Goal: Information Seeking & Learning: Learn about a topic

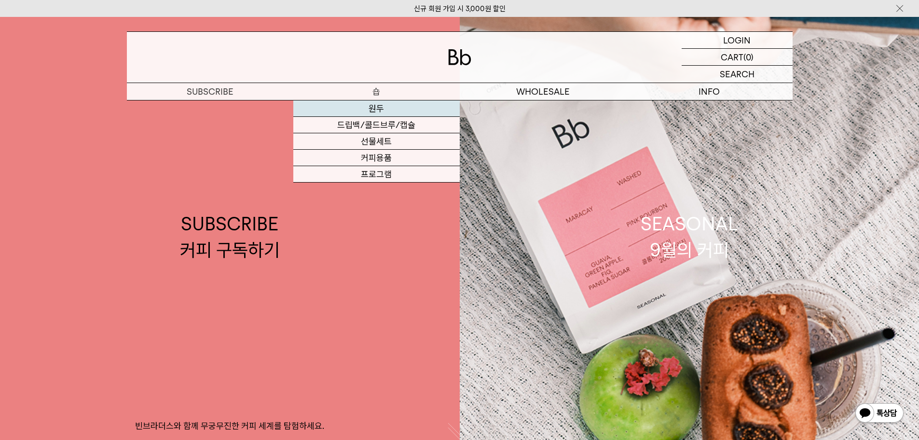
click at [379, 106] on link "원두" at bounding box center [376, 108] width 167 height 16
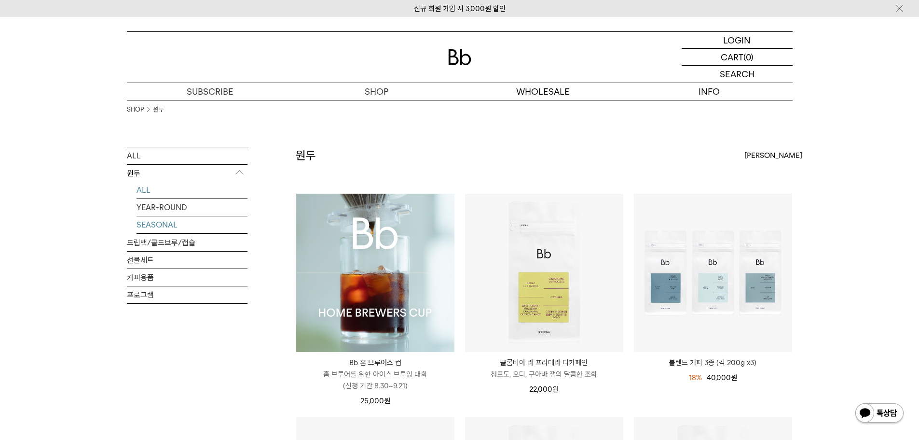
click at [157, 222] on link "SEASONAL" at bounding box center [192, 224] width 111 height 17
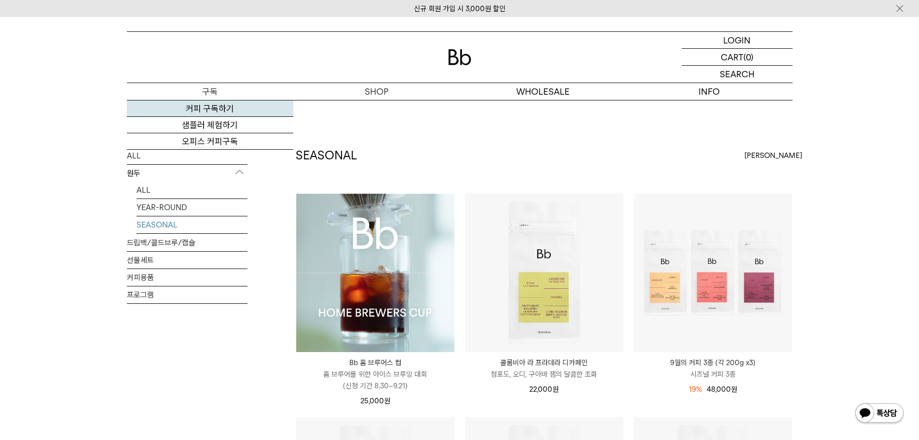
click at [206, 107] on link "커피 구독하기" at bounding box center [210, 108] width 167 height 16
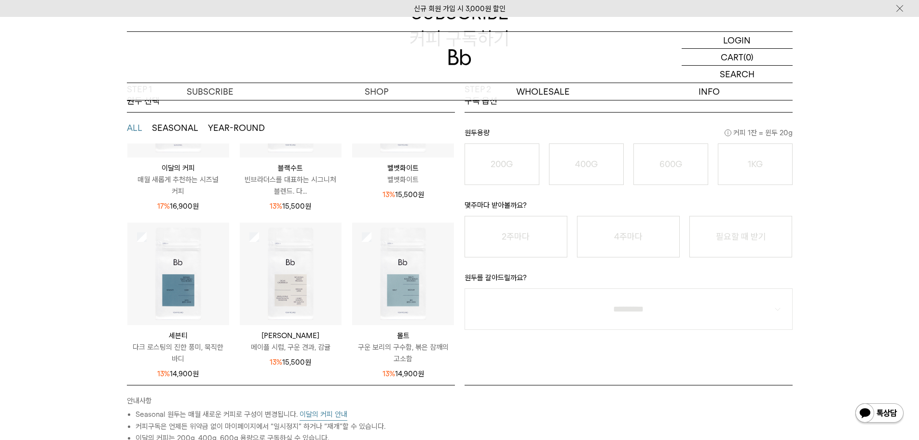
scroll to position [290, 0]
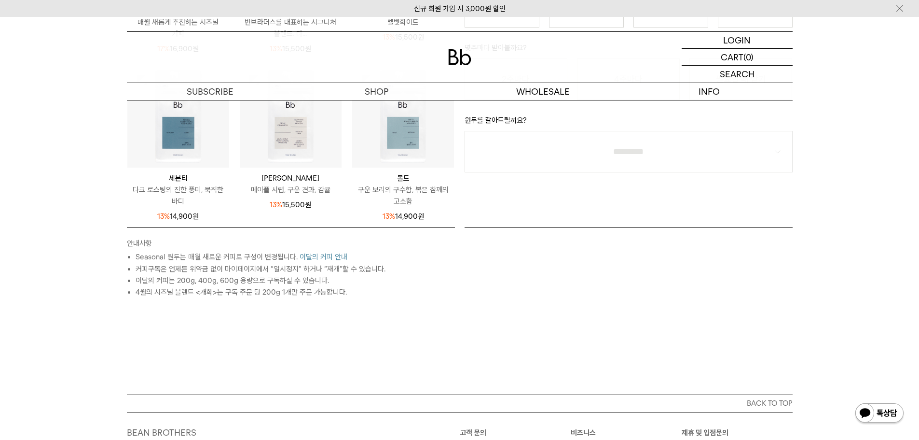
click at [331, 256] on button "이달의 커피 안내" at bounding box center [324, 257] width 48 height 12
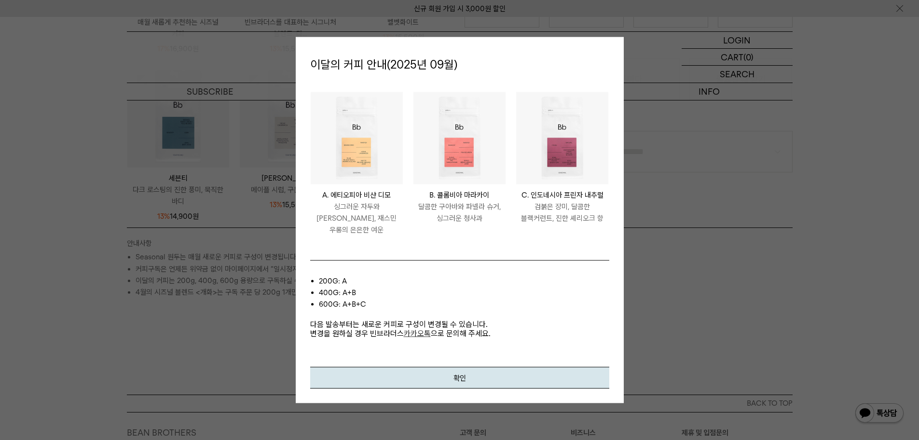
click at [688, 299] on div at bounding box center [459, 220] width 919 height 440
drag, startPoint x: 397, startPoint y: 199, endPoint x: 323, endPoint y: 206, distance: 73.6
click at [323, 201] on p "A. 에티오피아 비샨 디모" at bounding box center [357, 195] width 92 height 12
copy p "A. 에티오피아 비샨 디모"
drag, startPoint x: 430, startPoint y: 207, endPoint x: 494, endPoint y: 203, distance: 64.3
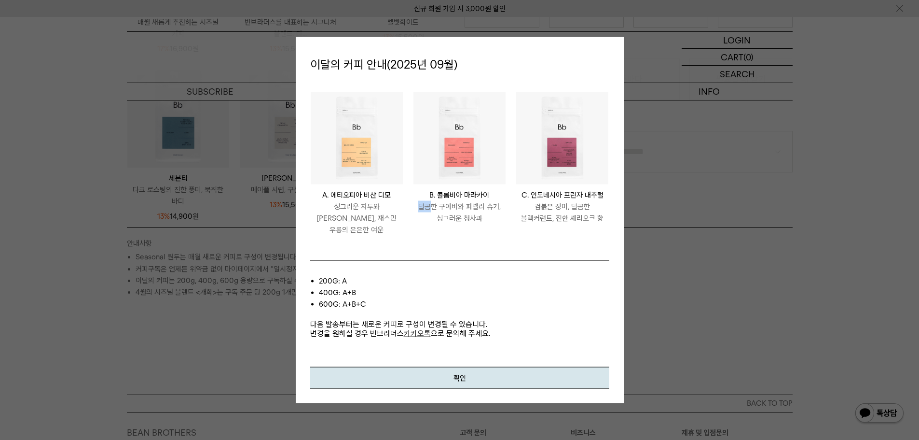
click at [494, 203] on div "COLOMBIA MARACAY B. 콜롬비아 마라카이 달콤한 구아바와 파넬라 슈거, 싱그러운 청사과" at bounding box center [460, 206] width 92 height 35
click at [451, 200] on p "B. 콜롬비아 마라카이" at bounding box center [460, 195] width 92 height 12
copy div "B. 콜롬비아 마라카이"
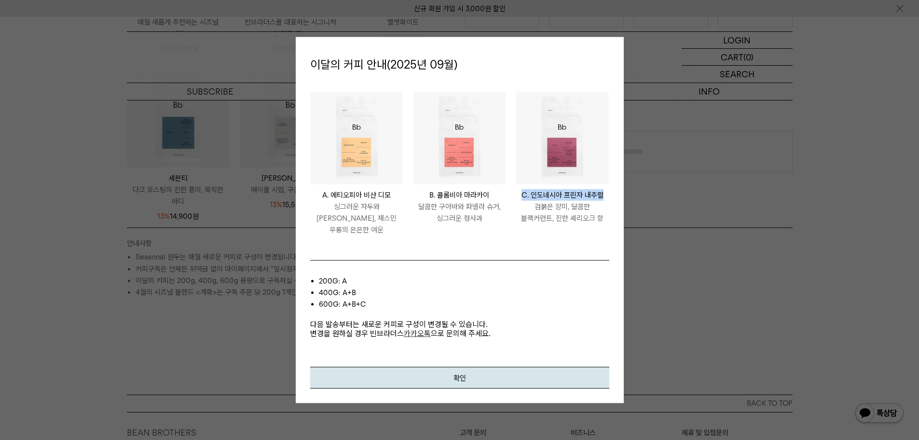
drag, startPoint x: 521, startPoint y: 198, endPoint x: 609, endPoint y: 197, distance: 87.4
click at [609, 197] on p "C. 인도네시아 프린자 내추럴" at bounding box center [562, 195] width 92 height 12
copy p "C. 인도네시아 프린자 내추럴"
drag, startPoint x: 503, startPoint y: 373, endPoint x: 464, endPoint y: 325, distance: 61.4
click at [503, 373] on button "확인" at bounding box center [459, 378] width 299 height 22
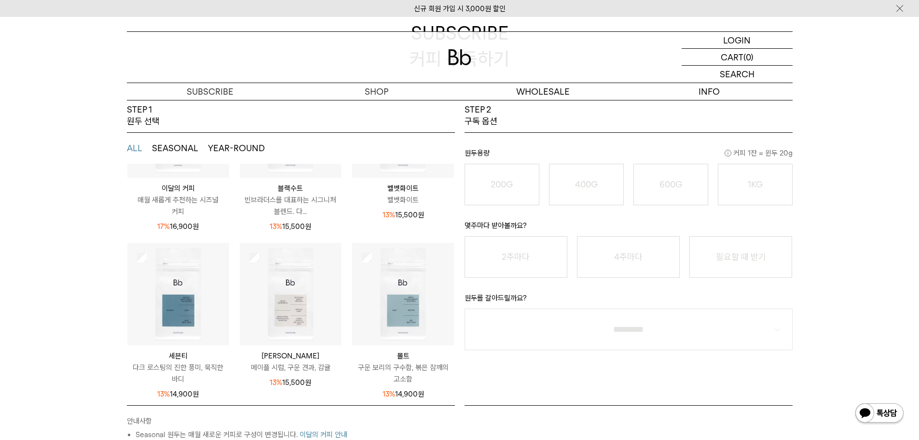
scroll to position [0, 0]
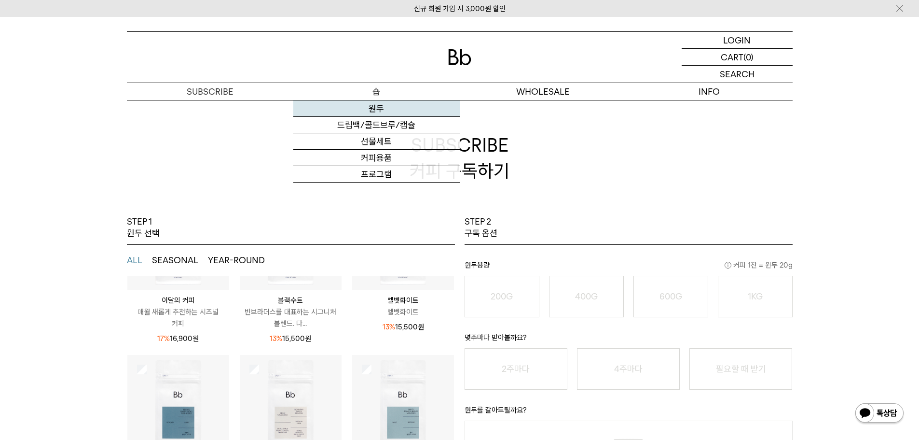
click at [381, 108] on link "원두" at bounding box center [376, 108] width 167 height 16
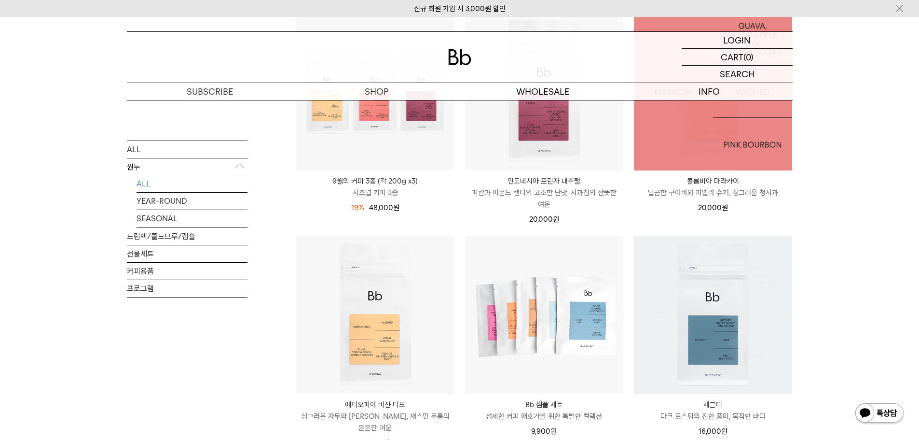
scroll to position [434, 0]
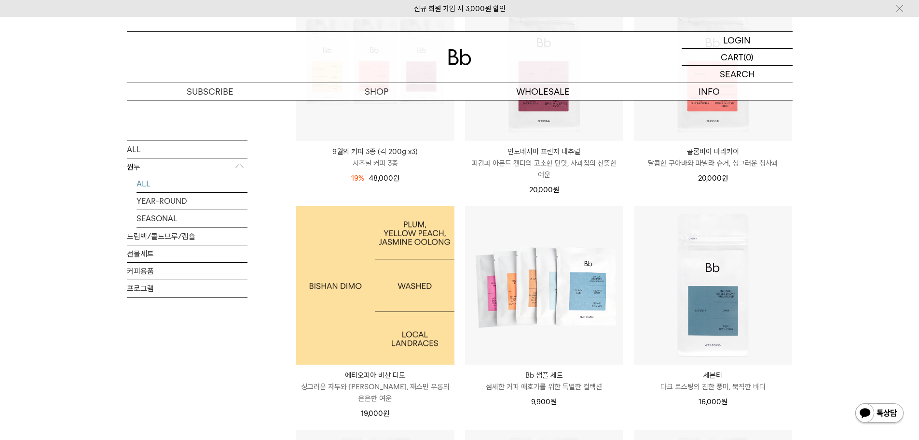
click at [350, 293] on img at bounding box center [375, 285] width 158 height 158
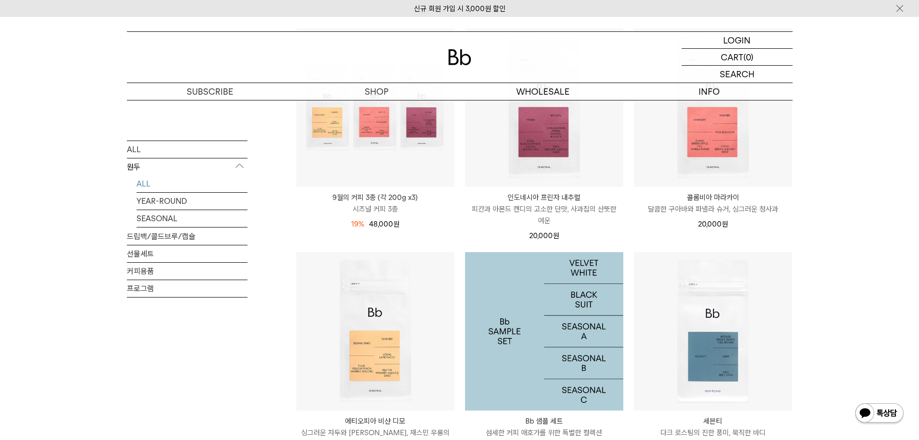
scroll to position [321, 0]
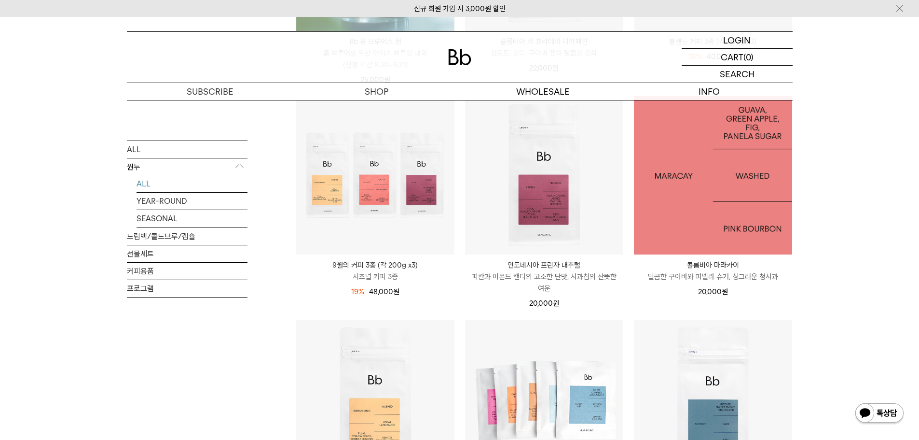
click at [709, 196] on img at bounding box center [713, 175] width 158 height 158
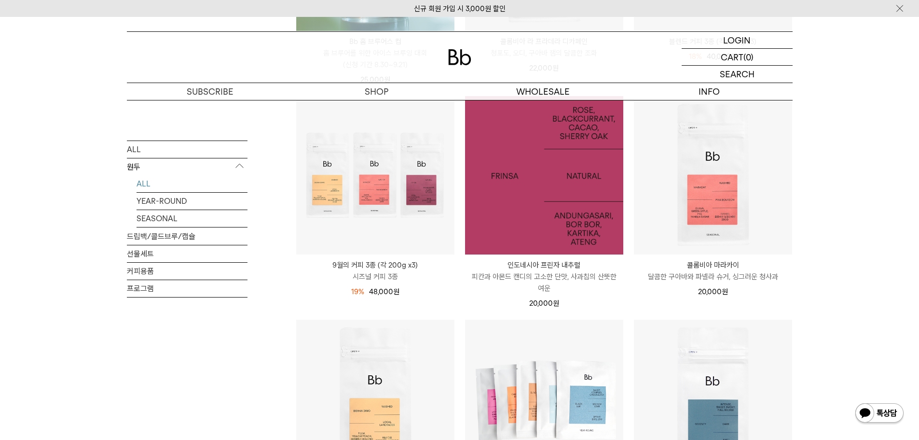
click at [573, 212] on img at bounding box center [544, 175] width 158 height 158
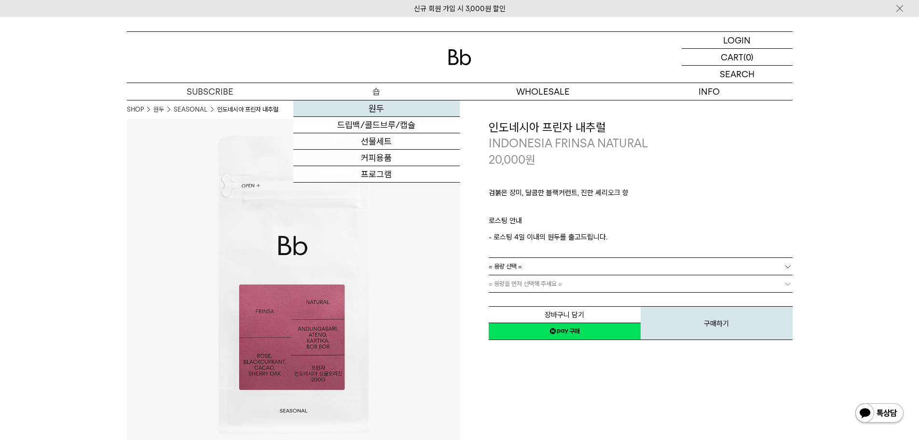
click at [371, 103] on link "원두" at bounding box center [376, 108] width 167 height 16
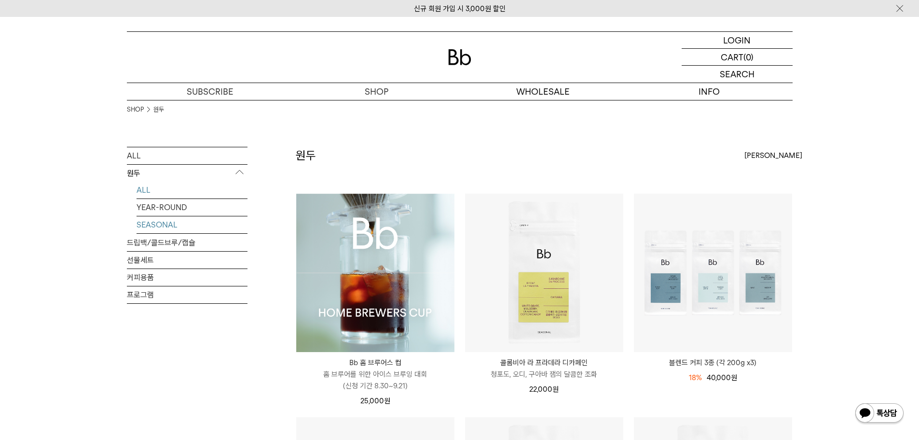
click at [169, 222] on link "SEASONAL" at bounding box center [192, 224] width 111 height 17
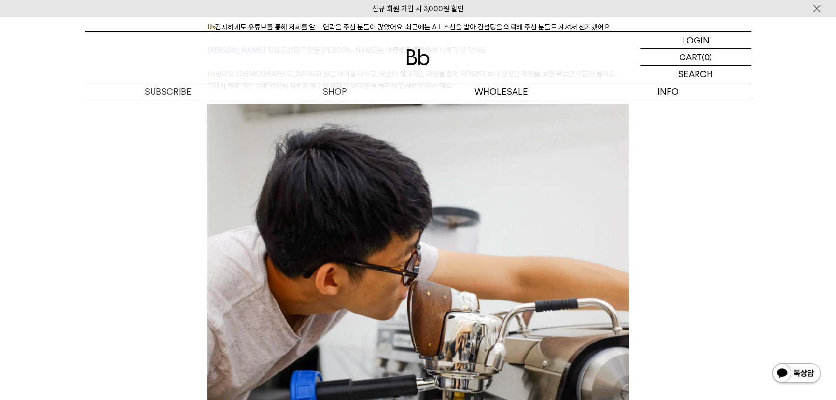
scroll to position [965, 0]
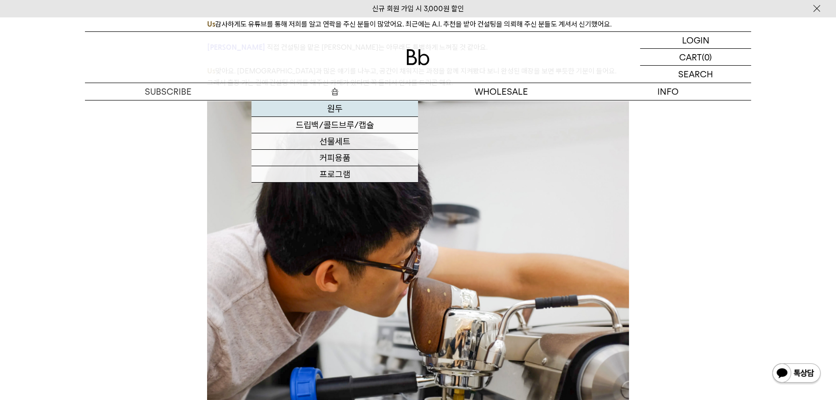
click at [331, 106] on link "원두" at bounding box center [334, 108] width 167 height 16
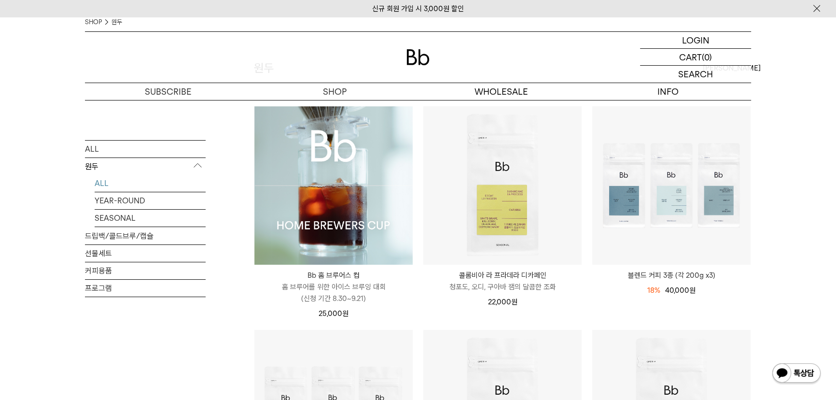
scroll to position [43, 0]
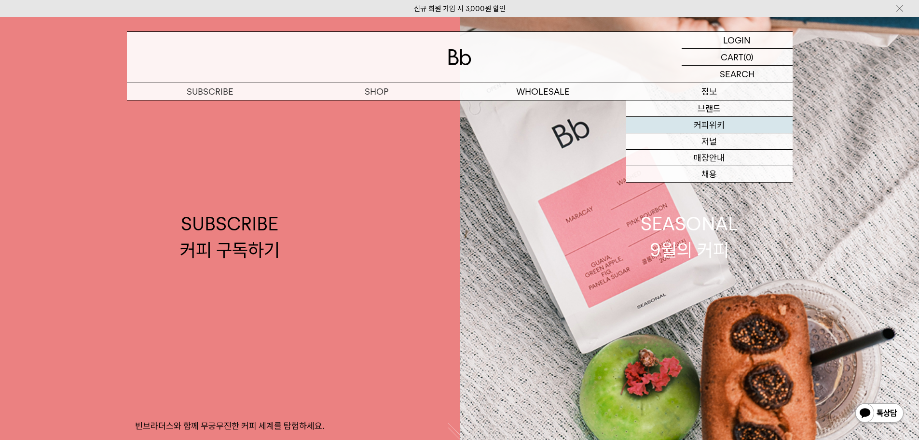
click at [710, 129] on link "커피위키" at bounding box center [709, 125] width 167 height 16
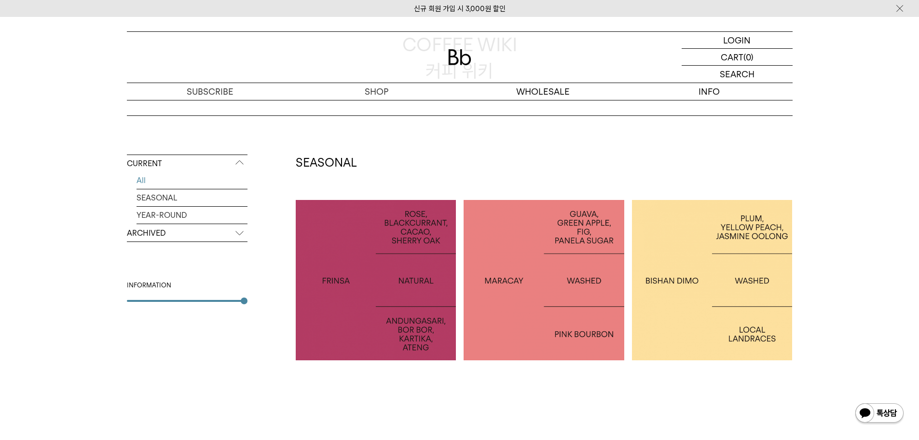
scroll to position [48, 0]
